Goal: Transaction & Acquisition: Purchase product/service

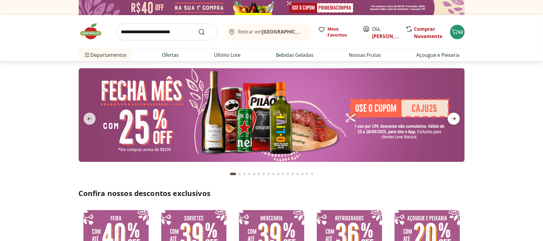
click at [456, 113] on span "next" at bounding box center [454, 119] width 12 height 12
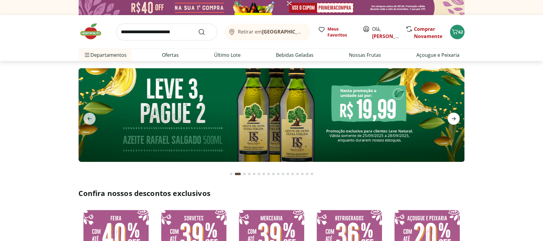
click at [456, 113] on span "next" at bounding box center [454, 119] width 12 height 12
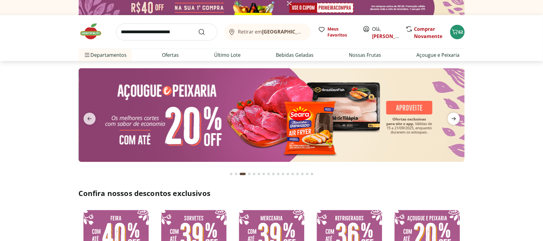
click at [456, 113] on span "next" at bounding box center [454, 119] width 12 height 12
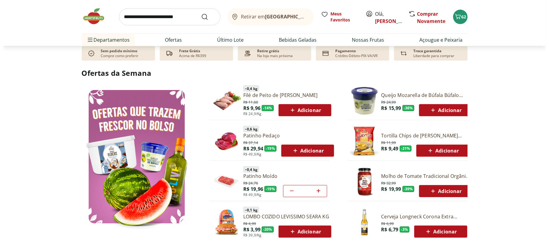
scroll to position [695, 0]
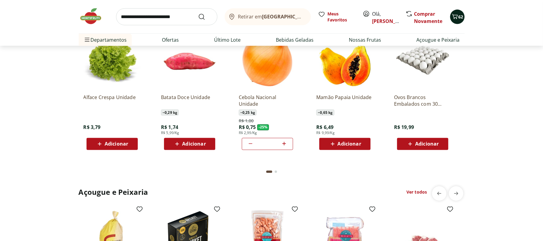
click at [456, 21] on div "62" at bounding box center [457, 17] width 5 height 10
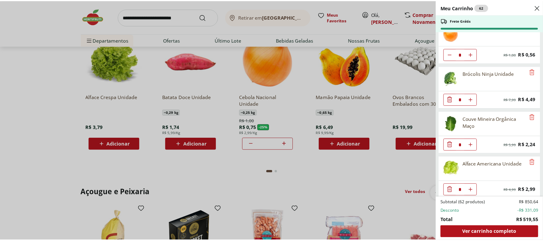
scroll to position [226, 0]
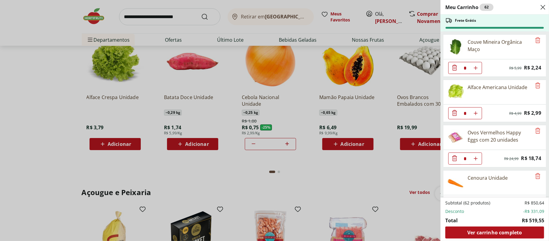
click at [346, 108] on div "Meu Carrinho 62 Frete Grátis Tomate Pelado Canpez 400g * Original price: R$ 13,…" at bounding box center [274, 120] width 549 height 241
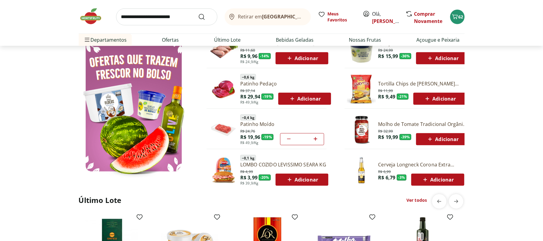
scroll to position [0, 0]
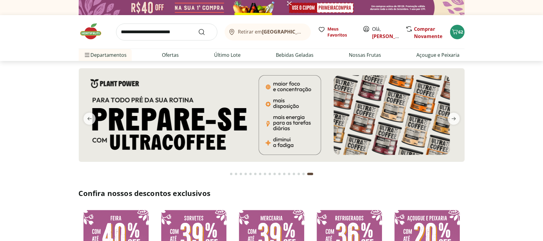
click at [90, 30] on img at bounding box center [94, 31] width 30 height 18
click at [91, 29] on img at bounding box center [94, 31] width 30 height 18
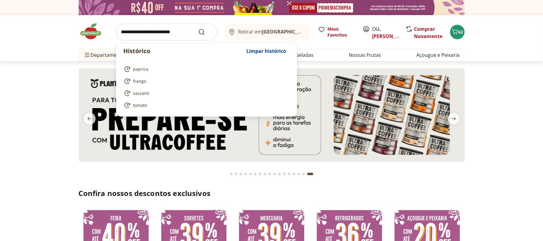
click at [192, 27] on input "search" at bounding box center [166, 32] width 101 height 17
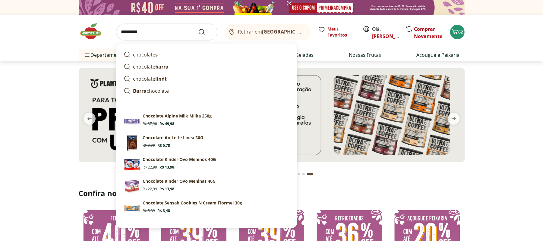
type input "*********"
click at [198, 28] on button "Submit Search" at bounding box center [205, 31] width 14 height 7
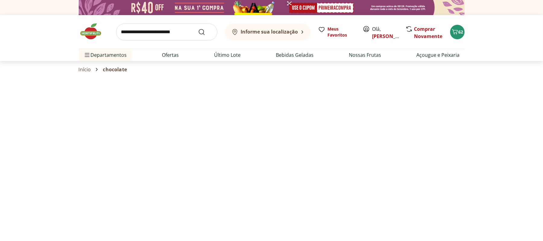
select select "**********"
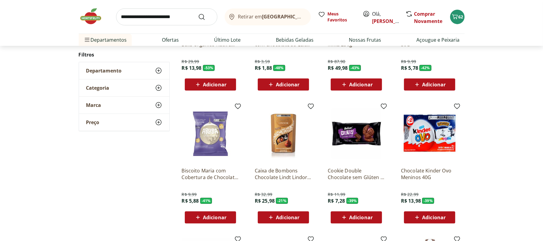
scroll to position [345, 0]
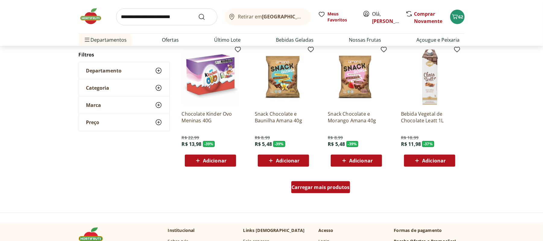
click at [320, 183] on div "Carregar mais produtos" at bounding box center [320, 187] width 59 height 12
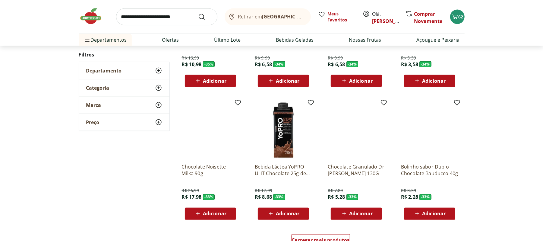
scroll to position [745, 0]
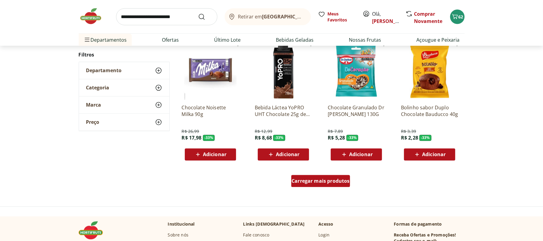
click at [335, 180] on span "Carregar mais produtos" at bounding box center [321, 181] width 58 height 5
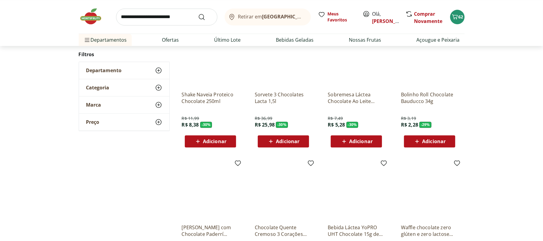
scroll to position [1084, 0]
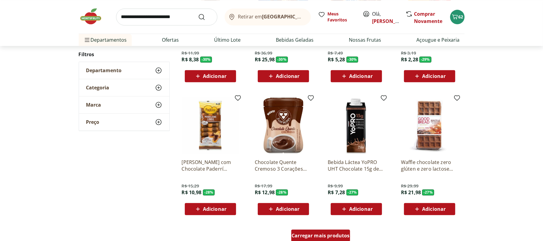
click at [319, 233] on span "Carregar mais produtos" at bounding box center [321, 235] width 58 height 5
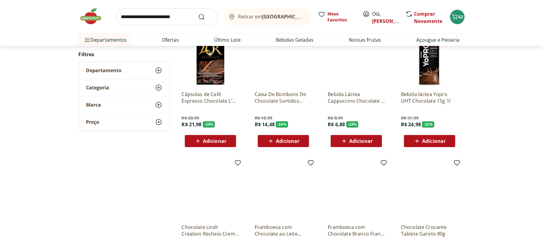
scroll to position [1487, 0]
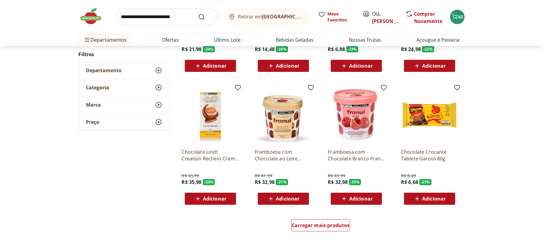
click at [432, 198] on span "Adicionar" at bounding box center [434, 198] width 24 height 5
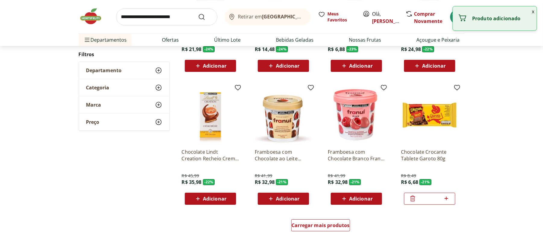
scroll to position [1606, 0]
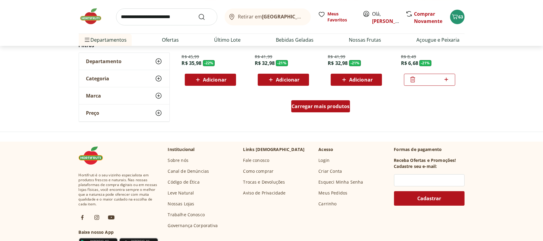
click at [328, 108] on span "Carregar mais produtos" at bounding box center [321, 106] width 58 height 5
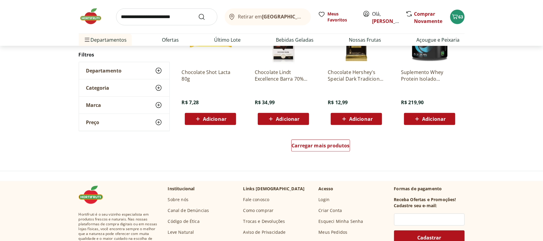
scroll to position [1979, 0]
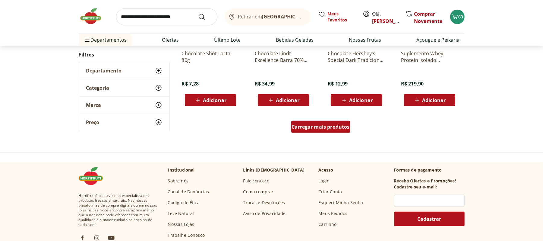
click at [334, 124] on span "Carregar mais produtos" at bounding box center [321, 126] width 58 height 5
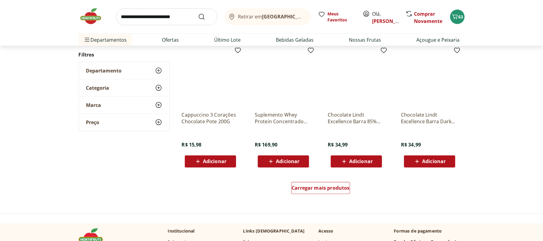
scroll to position [2338, 0]
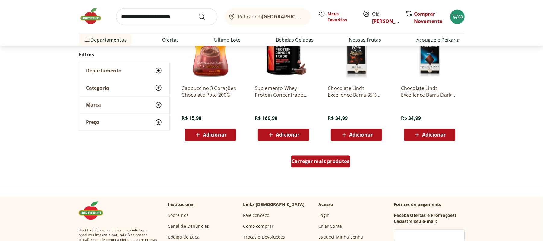
click at [335, 167] on div "Carregar mais produtos" at bounding box center [320, 161] width 59 height 12
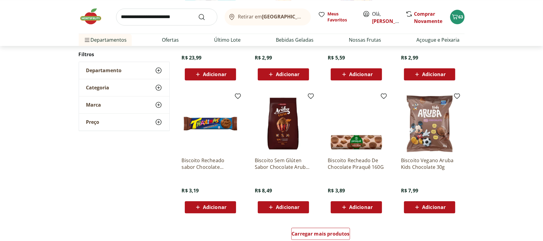
scroll to position [2677, 0]
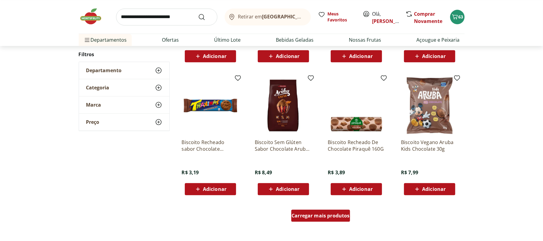
click at [328, 217] on span "Carregar mais produtos" at bounding box center [321, 215] width 58 height 5
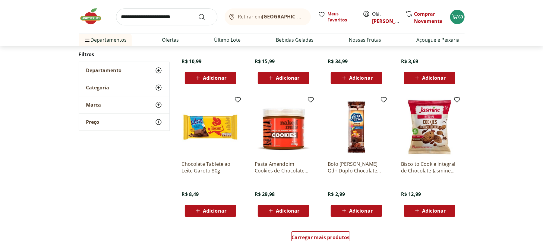
scroll to position [3177, 0]
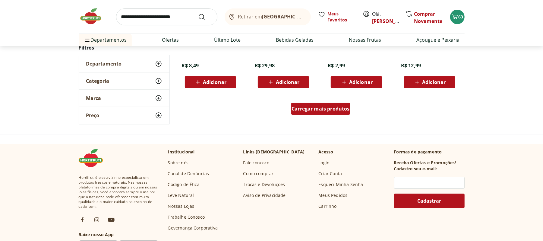
click at [333, 110] on span "Carregar mais produtos" at bounding box center [321, 108] width 58 height 5
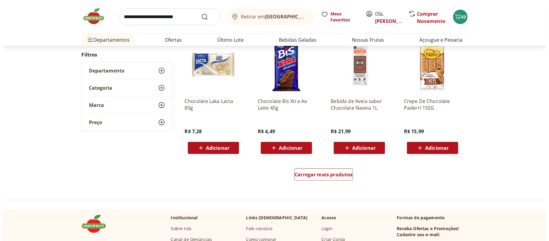
scroll to position [3512, 0]
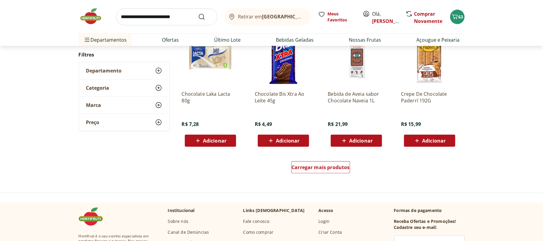
click at [209, 141] on span "Adicionar" at bounding box center [215, 140] width 24 height 5
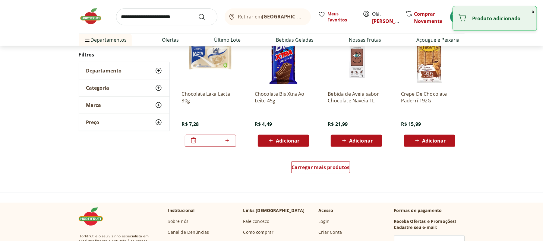
click at [530, 10] on button "x" at bounding box center [533, 11] width 7 height 10
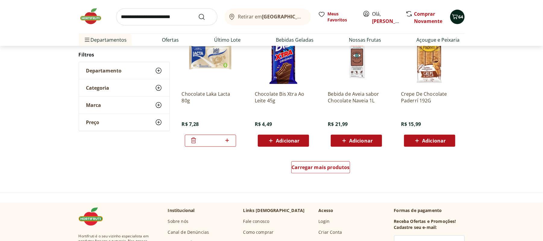
click at [458, 15] on icon "Carrinho" at bounding box center [455, 16] width 6 height 5
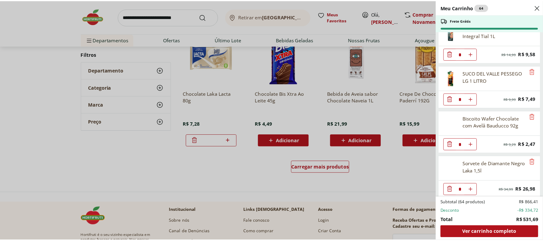
scroll to position [1854, 0]
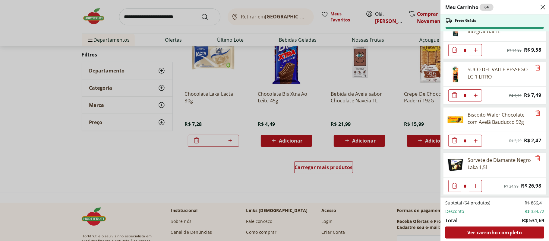
click at [191, 16] on div "Meu Carrinho 64 Frete Grátis Tomate Pelado Canpez 400g * Original price: R$ 13,…" at bounding box center [274, 120] width 549 height 241
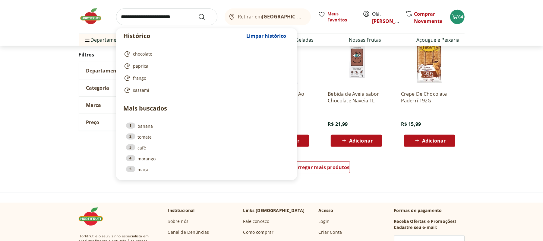
click at [191, 16] on input "search" at bounding box center [166, 16] width 101 height 17
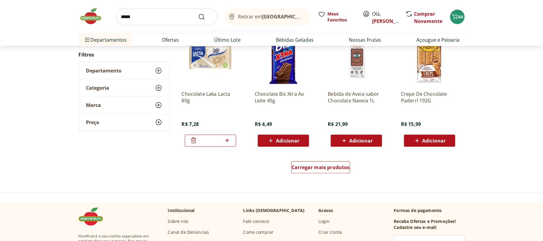
type input "*****"
click at [198, 13] on button "Submit Search" at bounding box center [205, 16] width 14 height 7
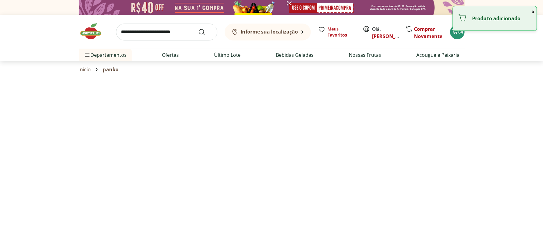
select select "**********"
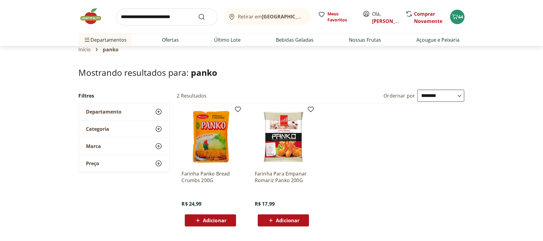
scroll to position [22, 0]
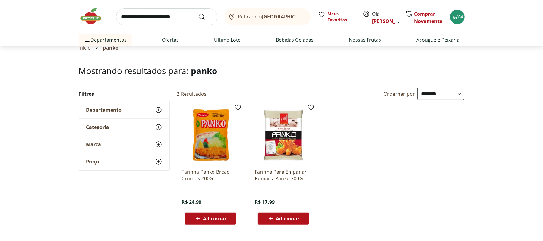
click at [172, 21] on input "search" at bounding box center [166, 16] width 101 height 17
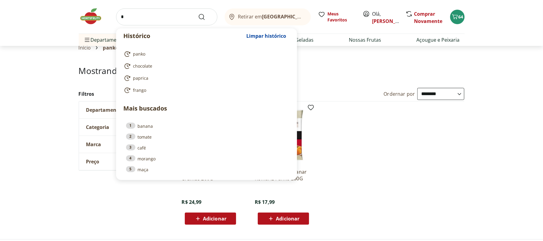
click at [172, 21] on input "*" at bounding box center [166, 16] width 101 height 17
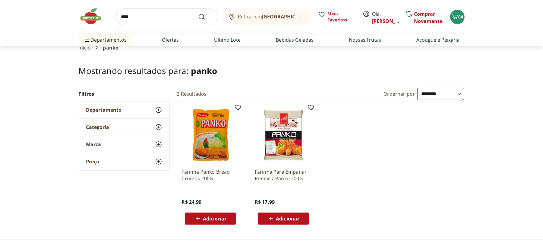
type input "****"
click at [198, 13] on button "Submit Search" at bounding box center [205, 16] width 14 height 7
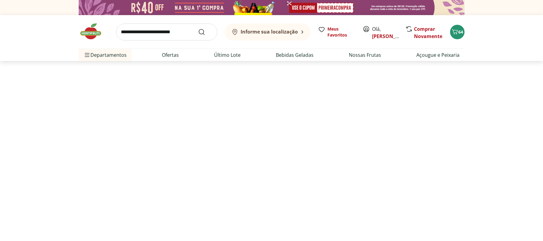
select select "**********"
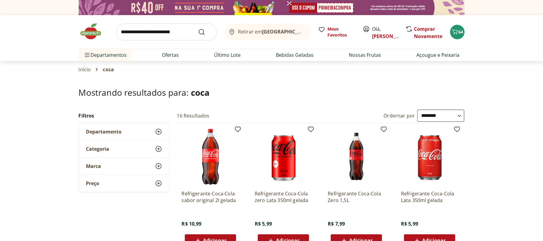
click at [345, 235] on div "Adicionar" at bounding box center [357, 240] width 42 height 11
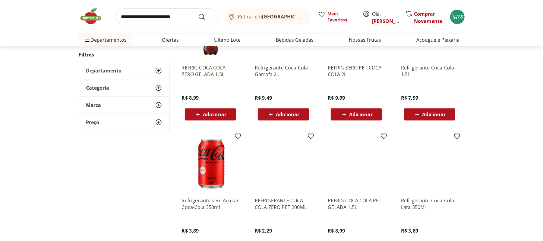
scroll to position [327, 0]
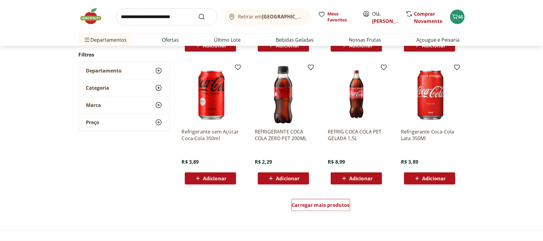
click at [320, 216] on div "Carregar mais produtos" at bounding box center [321, 206] width 293 height 29
click at [326, 204] on span "Carregar mais produtos" at bounding box center [321, 204] width 58 height 5
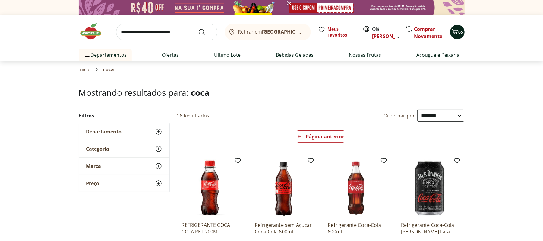
click at [462, 34] on span "65" at bounding box center [461, 32] width 5 height 6
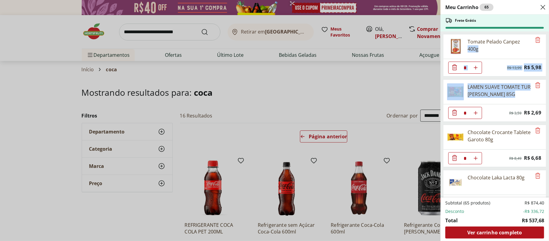
drag, startPoint x: 549, startPoint y: 37, endPoint x: 549, endPoint y: 97, distance: 59.4
click at [543, 97] on div "Meu Carrinho 65 Frete Grátis Tomate Pelado Canpez 400g * Original price: R$ 13,…" at bounding box center [495, 120] width 109 height 241
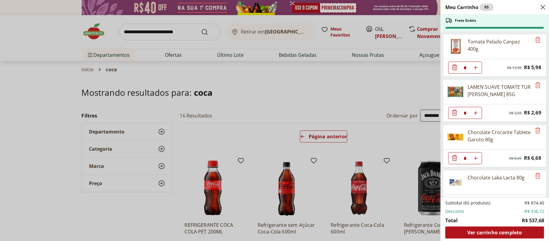
click at [399, 117] on div "Meu Carrinho 65 Frete Grátis Tomate Pelado Canpez 400g * Original price: R$ 13,…" at bounding box center [274, 120] width 549 height 241
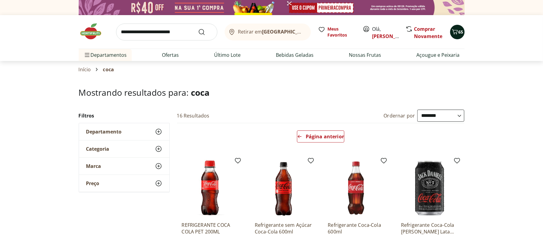
click at [463, 36] on button "65" at bounding box center [457, 32] width 14 height 14
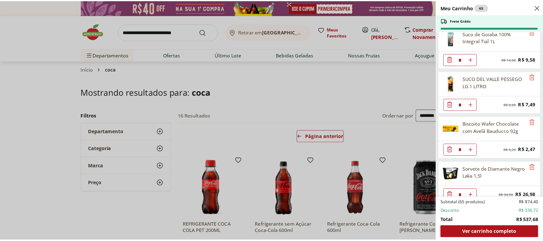
scroll to position [1900, 0]
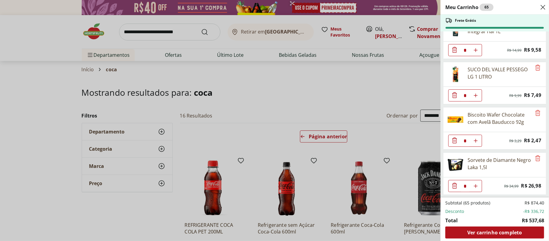
click at [220, 106] on div "Meu Carrinho 65 Frete Grátis Tomate Pelado Canpez 400g * Original price: R$ 13,…" at bounding box center [274, 120] width 549 height 241
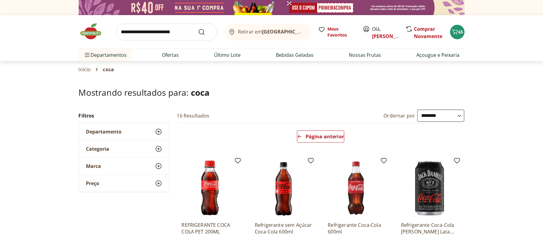
click at [185, 41] on div "Retirar em [GEOGRAPHIC_DATA]/[PERSON_NAME], [PERSON_NAME] Novamente 65" at bounding box center [272, 31] width 386 height 33
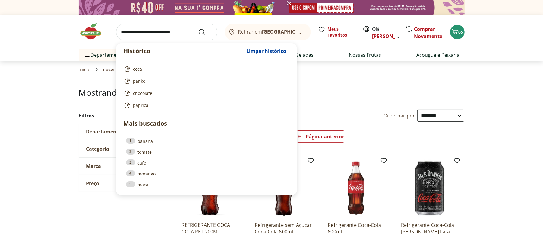
click at [185, 35] on input "search" at bounding box center [166, 32] width 101 height 17
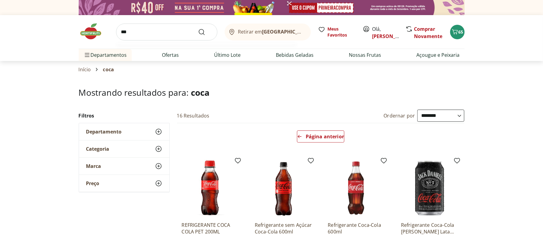
type input "***"
click at [198, 28] on button "Submit Search" at bounding box center [205, 31] width 14 height 7
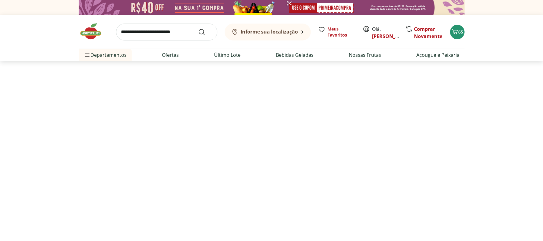
select select "**********"
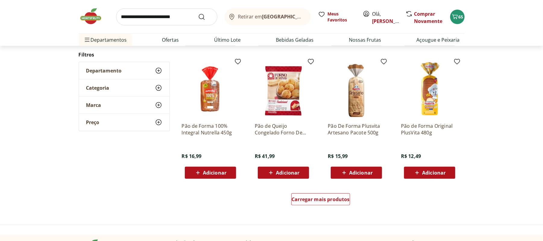
scroll to position [361, 0]
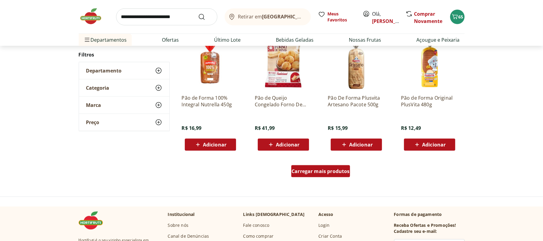
click at [332, 173] on span "Carregar mais produtos" at bounding box center [321, 171] width 58 height 5
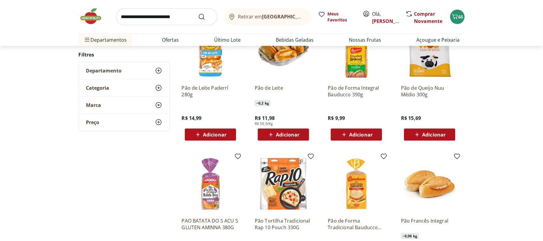
scroll to position [502, 0]
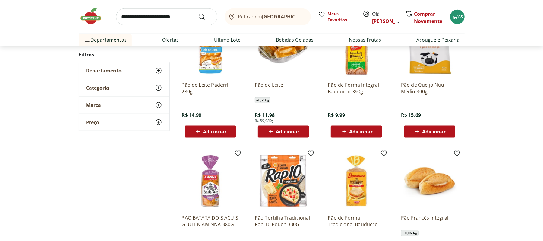
click at [281, 126] on button "Adicionar" at bounding box center [283, 131] width 51 height 12
click at [265, 129] on icon at bounding box center [266, 131] width 7 height 7
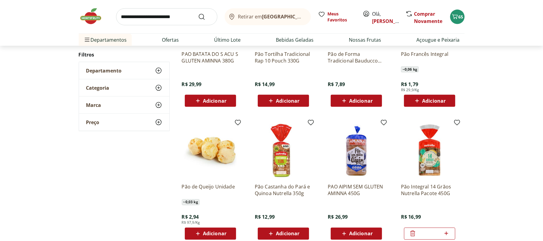
scroll to position [750, 0]
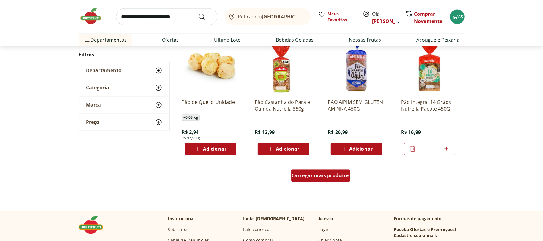
drag, startPoint x: 317, startPoint y: 168, endPoint x: 320, endPoint y: 182, distance: 14.1
click at [320, 182] on div "Carregar mais produtos" at bounding box center [321, 176] width 293 height 29
click at [320, 182] on link "Carregar mais produtos" at bounding box center [320, 177] width 59 height 14
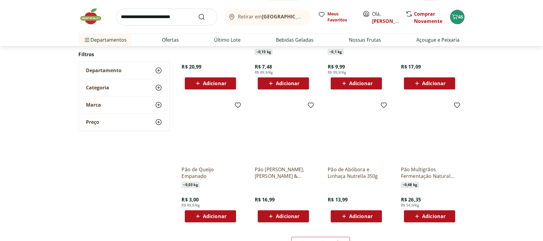
scroll to position [1132, 0]
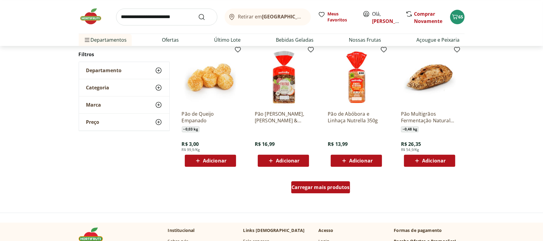
click at [331, 186] on span "Carregar mais produtos" at bounding box center [321, 187] width 58 height 5
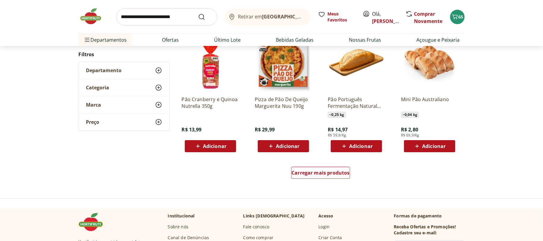
scroll to position [1595, 0]
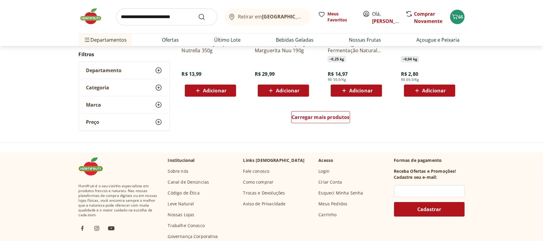
click at [189, 26] on div "Retirar em [GEOGRAPHIC_DATA]/[PERSON_NAME], [PERSON_NAME] Novamente 65" at bounding box center [272, 16] width 386 height 33
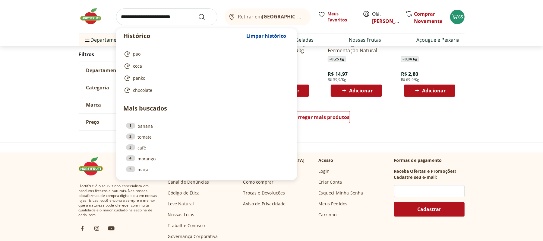
click at [185, 22] on input "search" at bounding box center [166, 16] width 101 height 17
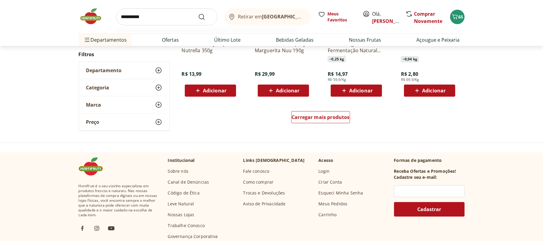
type input "**********"
click at [198, 13] on button "Submit Search" at bounding box center [205, 16] width 14 height 7
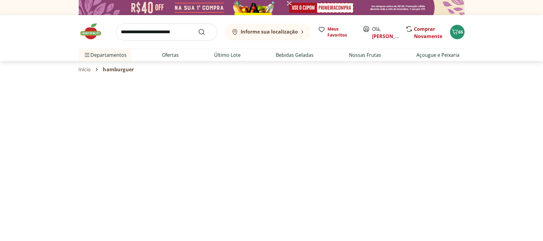
select select "**********"
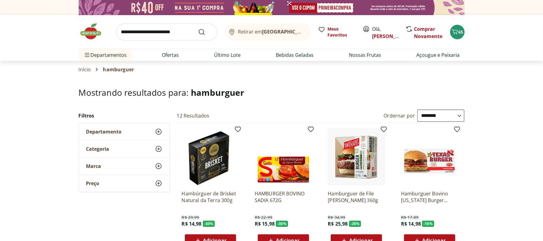
click at [372, 141] on img at bounding box center [356, 156] width 57 height 57
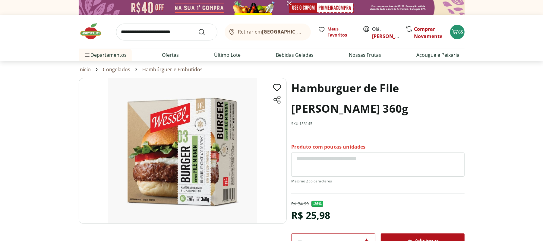
click at [415, 234] on button "Adicionar" at bounding box center [423, 240] width 84 height 14
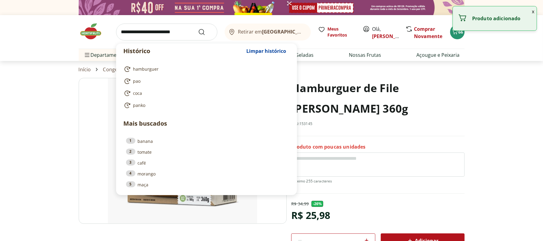
click at [164, 32] on input "search" at bounding box center [166, 32] width 101 height 17
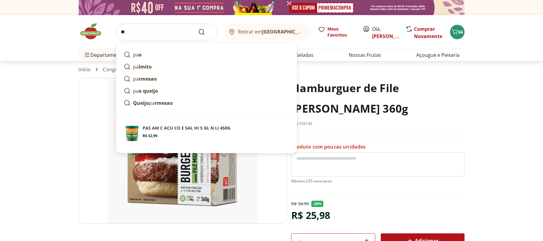
type input "***"
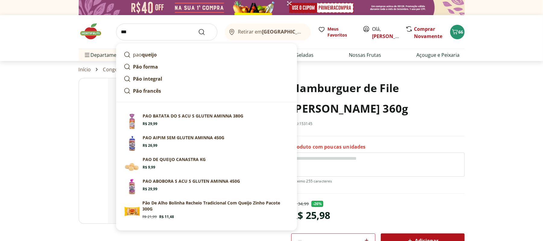
click button "Submit Search" at bounding box center [205, 31] width 14 height 7
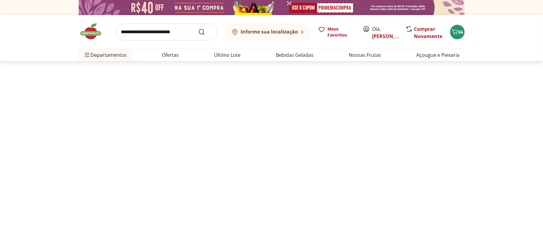
select select "**********"
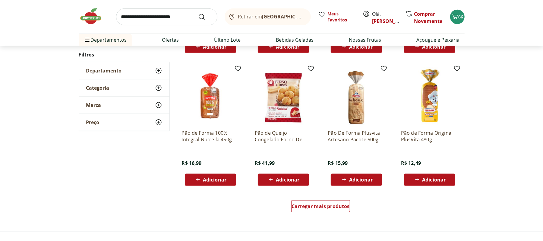
scroll to position [333, 0]
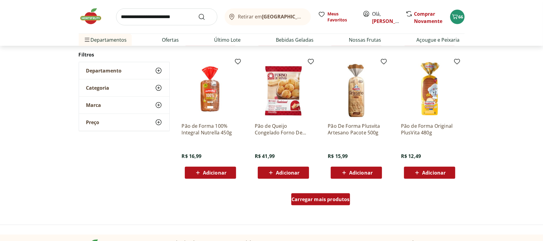
click at [322, 195] on div "Carregar mais produtos" at bounding box center [320, 199] width 59 height 12
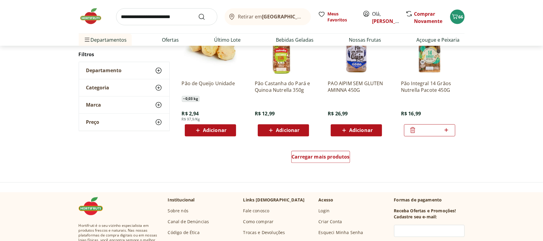
scroll to position [761, 0]
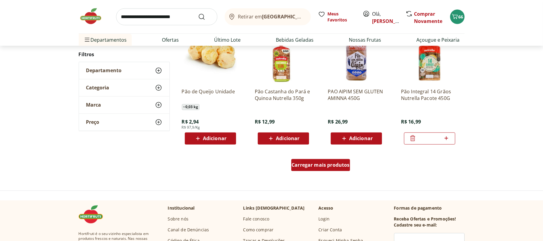
drag, startPoint x: 325, startPoint y: 156, endPoint x: 320, endPoint y: 171, distance: 16.3
click at [320, 171] on div "Carregar mais produtos" at bounding box center [321, 166] width 293 height 29
click at [320, 171] on link "Carregar mais produtos" at bounding box center [320, 166] width 59 height 14
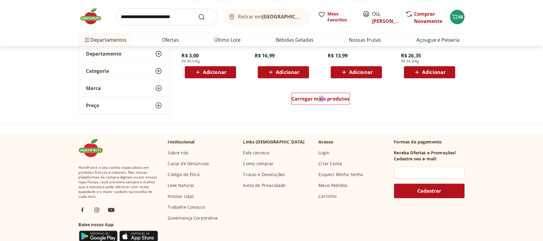
scroll to position [1224, 0]
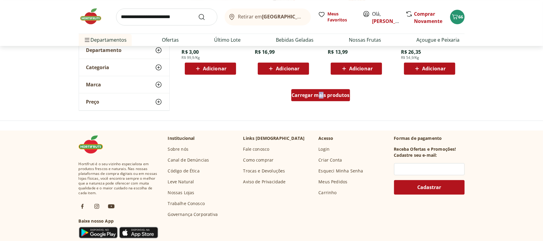
click at [316, 95] on span "Carregar mais produtos" at bounding box center [321, 95] width 58 height 5
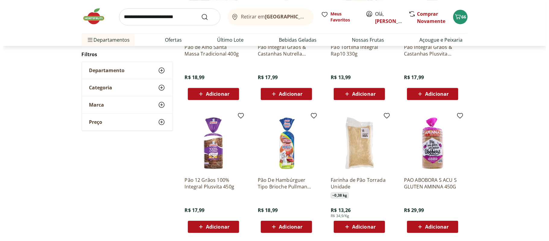
scroll to position [1339, 0]
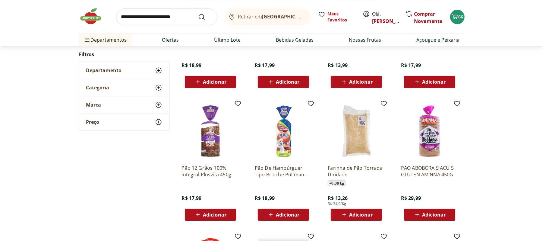
click at [284, 215] on span "Adicionar" at bounding box center [288, 214] width 24 height 5
click at [464, 16] on button "67" at bounding box center [457, 17] width 14 height 14
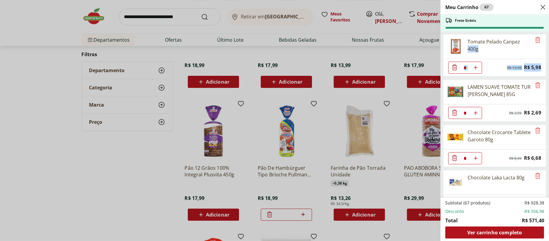
drag, startPoint x: 549, startPoint y: 42, endPoint x: 549, endPoint y: 77, distance: 35.0
click at [543, 77] on div "Meu Carrinho 67 Frete Grátis Tomate Pelado Canpez 400g * Original price: R$ 13,…" at bounding box center [495, 120] width 109 height 241
click at [405, 99] on div "Meu Carrinho 67 Frete Grátis Tomate Pelado Canpez 400g * Original price: R$ 13,…" at bounding box center [274, 120] width 549 height 241
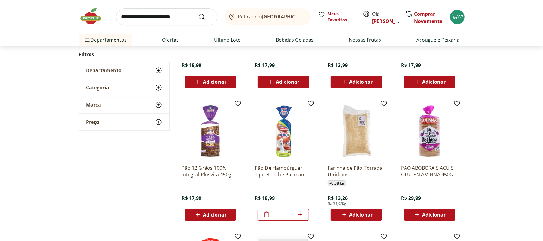
click at [465, 22] on div "Retirar em [GEOGRAPHIC_DATA]/RJ Meus Favoritos Olá, marcella Comprar Novamente …" at bounding box center [272, 23] width 410 height 46
click at [453, 13] on icon "Carrinho" at bounding box center [455, 16] width 7 height 7
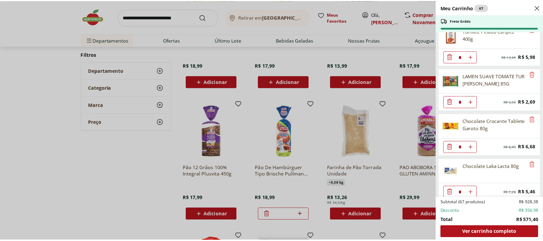
scroll to position [0, 0]
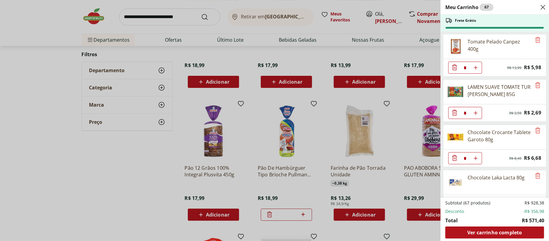
drag, startPoint x: 365, startPoint y: 59, endPoint x: 138, endPoint y: 30, distance: 228.4
click at [138, 30] on div "Meu Carrinho 67 Frete Grátis Tomate Pelado Canpez 400g * Original price: R$ 13,…" at bounding box center [274, 120] width 549 height 241
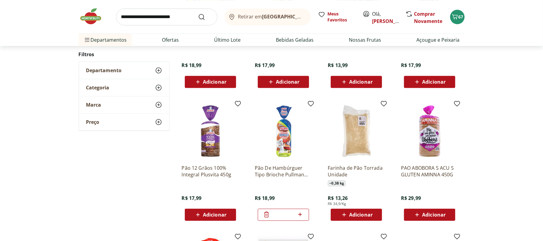
click at [140, 26] on div "Retirar em [GEOGRAPHIC_DATA]/[PERSON_NAME], [PERSON_NAME] Novamente 67" at bounding box center [272, 16] width 386 height 33
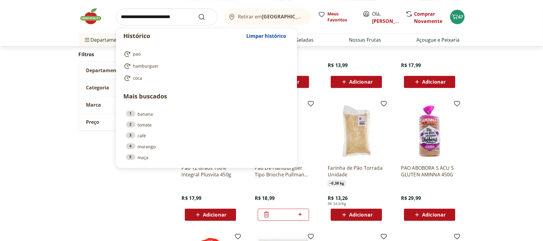
click at [146, 17] on input "search" at bounding box center [166, 16] width 101 height 17
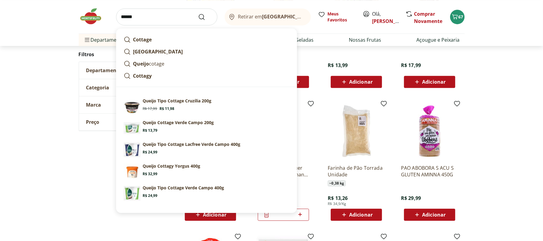
type input "******"
click at [198, 13] on button "Submit Search" at bounding box center [205, 16] width 14 height 7
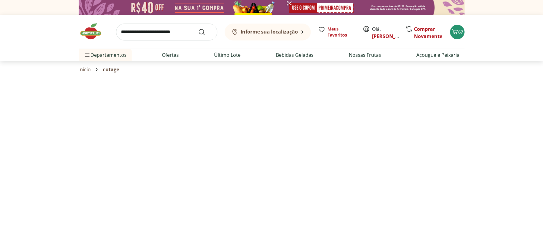
select select "**********"
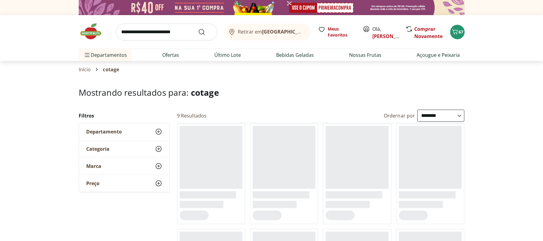
select select "**********"
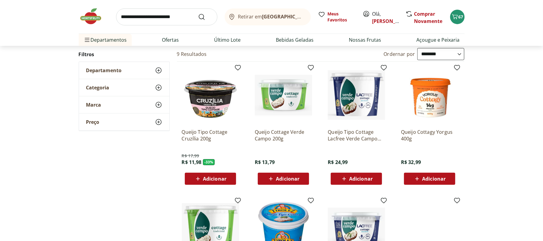
scroll to position [143, 0]
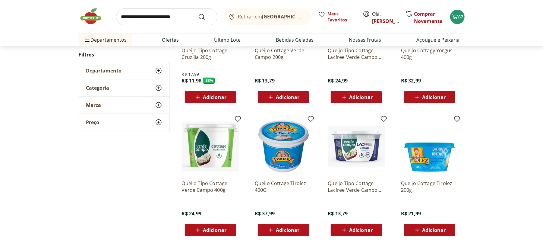
click at [208, 95] on span "Adicionar" at bounding box center [215, 97] width 24 height 5
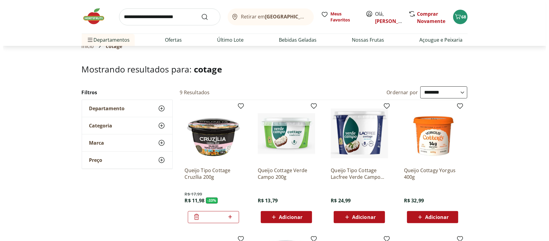
scroll to position [0, 0]
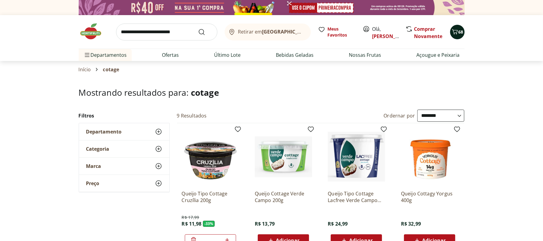
click at [460, 33] on span "68" at bounding box center [461, 32] width 5 height 6
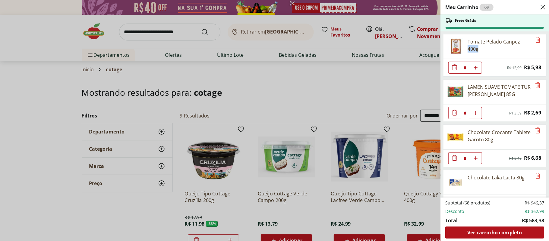
drag, startPoint x: 548, startPoint y: 41, endPoint x: 549, endPoint y: 46, distance: 5.5
click at [543, 46] on div "Meu Carrinho 68 Frete Grátis Tomate Pelado Canpez 400g * Original price: R$ 13,…" at bounding box center [495, 120] width 109 height 241
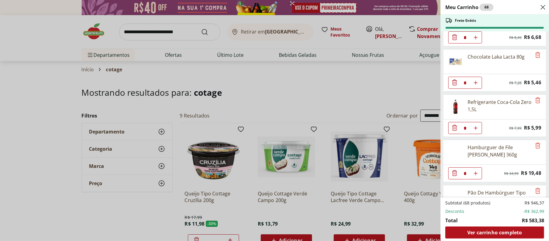
scroll to position [132, 0]
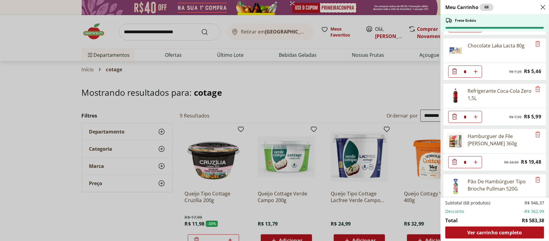
click at [475, 119] on icon "Aumentar Quantidade" at bounding box center [476, 116] width 5 height 5
type input "*"
drag, startPoint x: 548, startPoint y: 49, endPoint x: 549, endPoint y: 54, distance: 5.2
click at [543, 54] on div "Meu Carrinho 69 Frete Grátis Tomate Pelado Canpez 400g * Original price: R$ 13,…" at bounding box center [495, 120] width 109 height 241
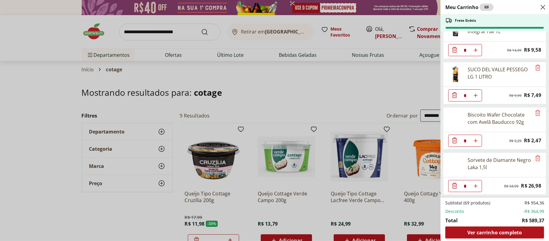
scroll to position [2037, 0]
click at [538, 160] on icon "Remove" at bounding box center [538, 158] width 5 height 6
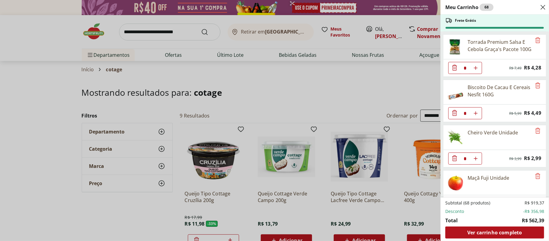
scroll to position [1657, 0]
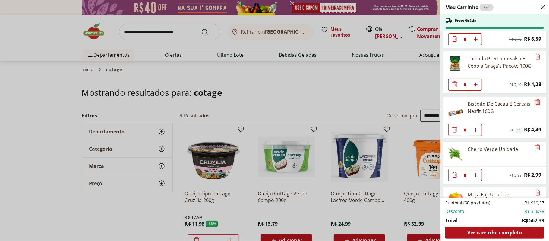
click at [536, 105] on icon "Remove" at bounding box center [538, 102] width 5 height 6
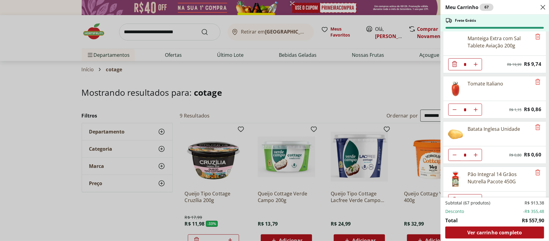
scroll to position [1028, 0]
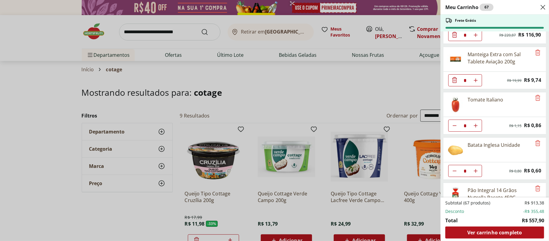
click at [475, 128] on icon "Aumentar Quantidade" at bounding box center [476, 125] width 5 height 5
type input "*"
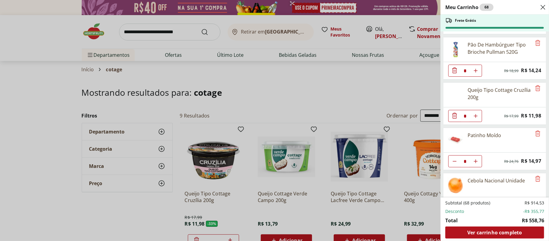
scroll to position [258, 0]
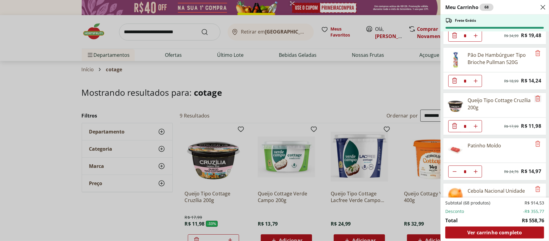
click at [535, 102] on icon "Remove" at bounding box center [538, 98] width 7 height 7
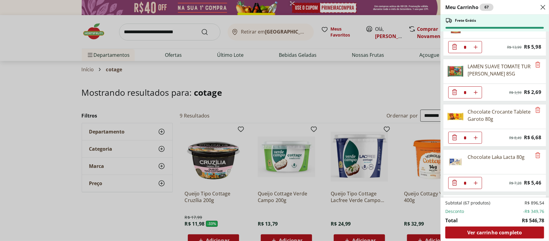
scroll to position [0, 0]
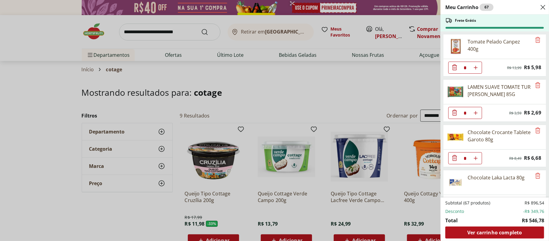
click at [543, 28] on div "Frete Grátis" at bounding box center [495, 22] width 109 height 17
click at [494, 231] on span "Ver carrinho completo" at bounding box center [495, 232] width 55 height 5
